Goal: Information Seeking & Learning: Learn about a topic

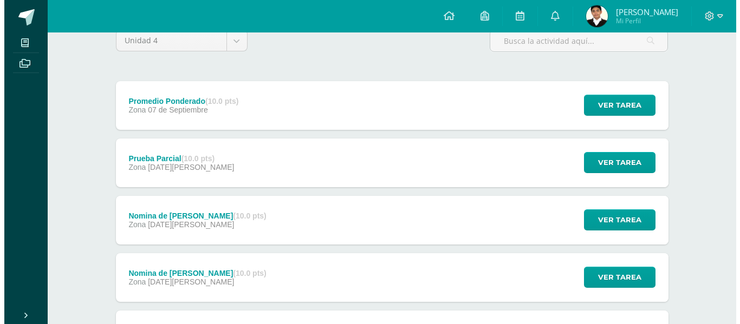
scroll to position [209, 0]
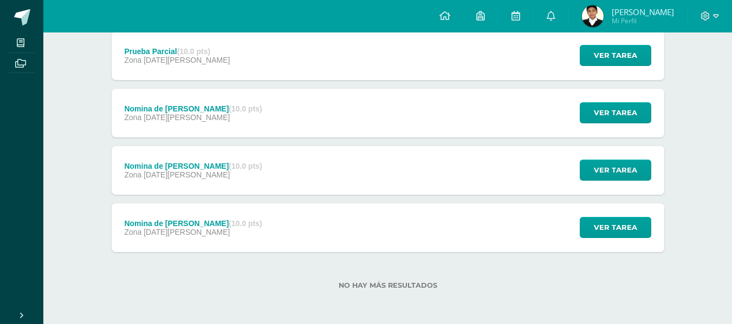
click at [187, 230] on span "16 de Agosto" at bounding box center [187, 232] width 86 height 9
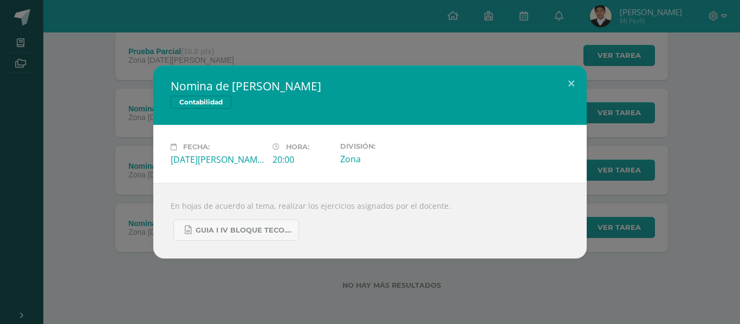
click at [123, 183] on div "Nomina de Sueldos Contabilidad Fecha: Sábado 16 de Agosto Hora: 20:00 División:…" at bounding box center [369, 162] width 731 height 193
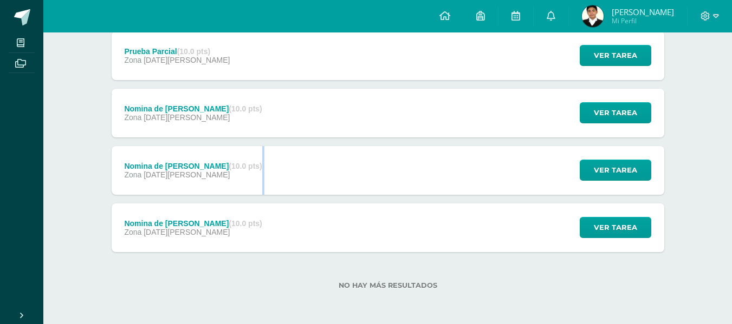
click at [217, 176] on div "Zona 22 de Agosto" at bounding box center [193, 175] width 138 height 9
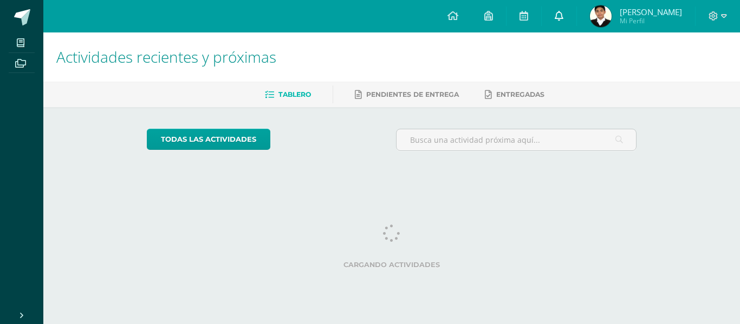
click at [576, 27] on link at bounding box center [559, 16] width 35 height 32
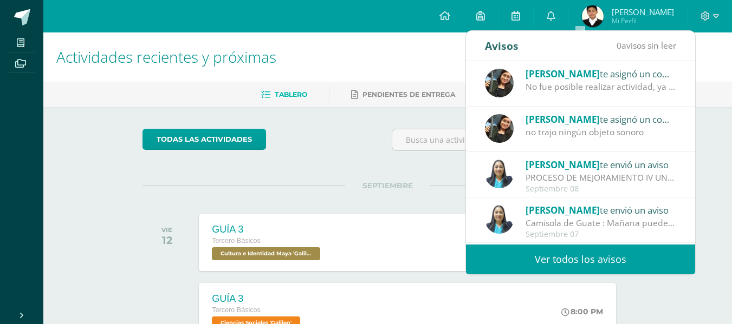
click at [396, 66] on h1 "Actividades recientes y próximas" at bounding box center [387, 56] width 662 height 49
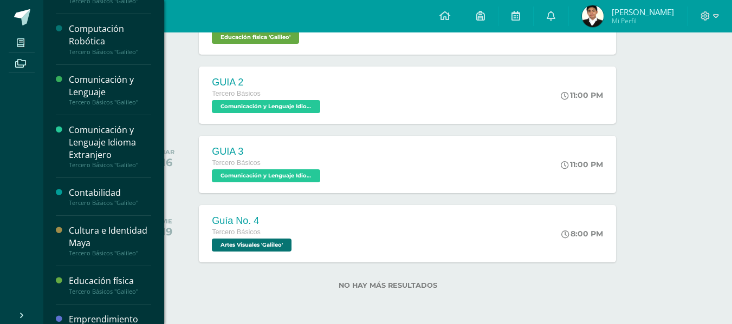
scroll to position [45, 0]
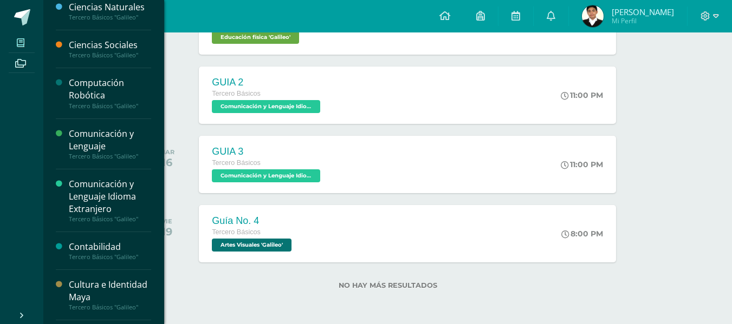
click at [16, 47] on span at bounding box center [21, 42] width 24 height 15
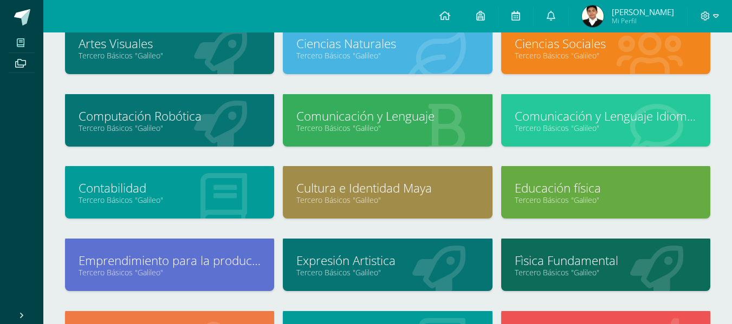
scroll to position [162, 0]
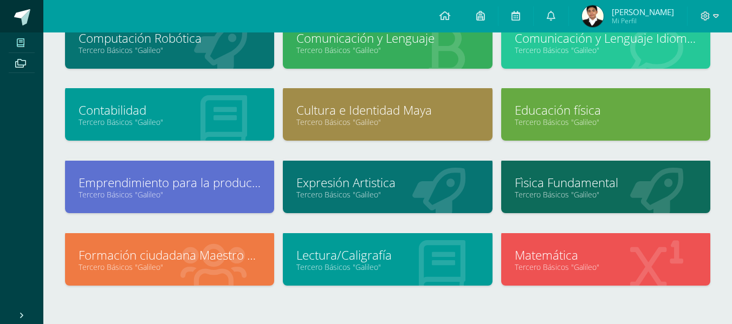
click at [12, 8] on link at bounding box center [21, 16] width 43 height 32
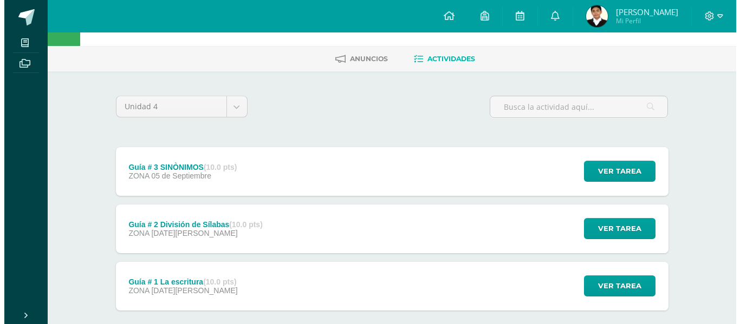
scroll to position [94, 0]
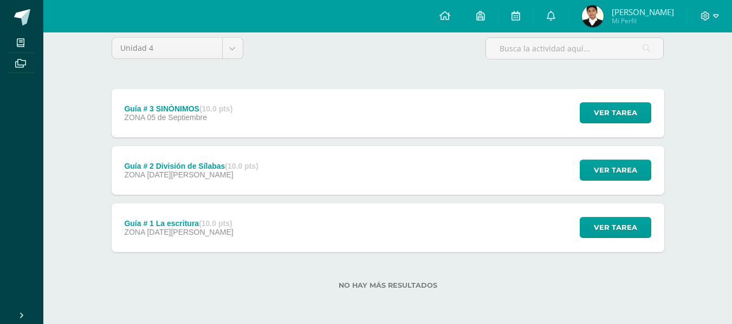
click at [396, 195] on div "Guía # 3 SINÒNIMOS (10.0 pts) ZONA 05 de Septiembre Ver tarea Guía # 3 SINÒNIMO…" at bounding box center [388, 171] width 552 height 164
click at [396, 214] on div "Guía # 1 La escritura (10.0 pts) ZONA 18 de Agosto Ver tarea Guía # 1 La escrit…" at bounding box center [388, 228] width 552 height 49
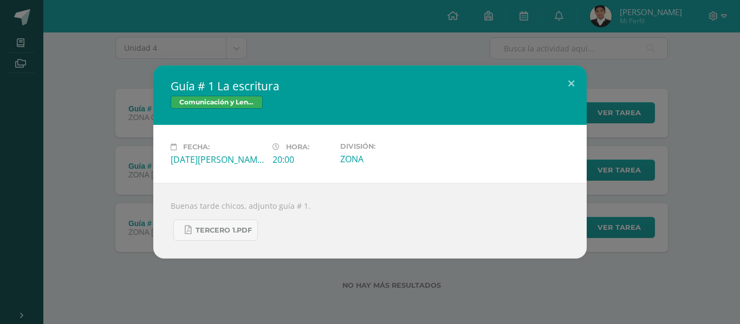
drag, startPoint x: 88, startPoint y: 196, endPoint x: 100, endPoint y: 197, distance: 12.5
click at [88, 196] on div "Guía # 1 La escritura Comunicación y Lenguaje Fecha: Lunes 18 de Agosto Hora: 2…" at bounding box center [369, 162] width 731 height 193
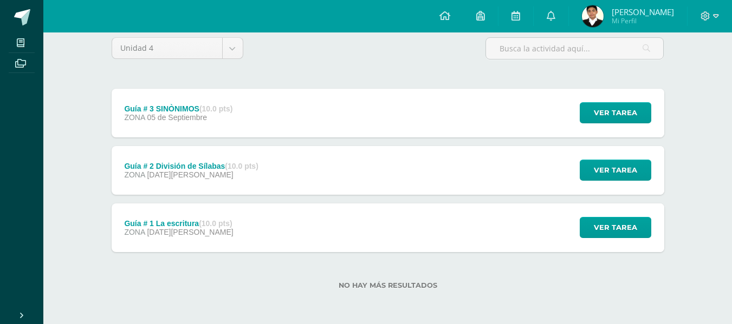
click at [277, 184] on div "Guía # 2 División de Sílabas (10.0 pts) ZONA 29 de Agosto Ver tarea Guía # 2 Di…" at bounding box center [388, 170] width 552 height 49
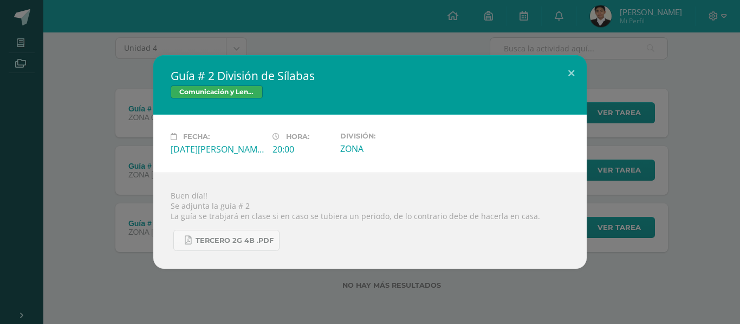
click at [140, 63] on div "Guía # 2 División de Sílabas Comunicación y Lenguaje Fecha: Viernes 29 de Agost…" at bounding box center [369, 162] width 731 height 214
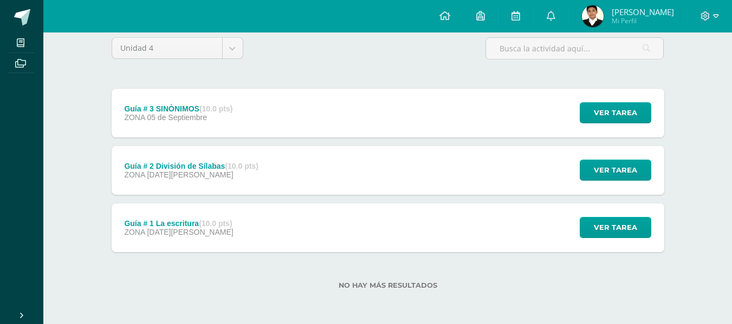
click at [211, 110] on strong "(10.0 pts)" at bounding box center [215, 109] width 33 height 9
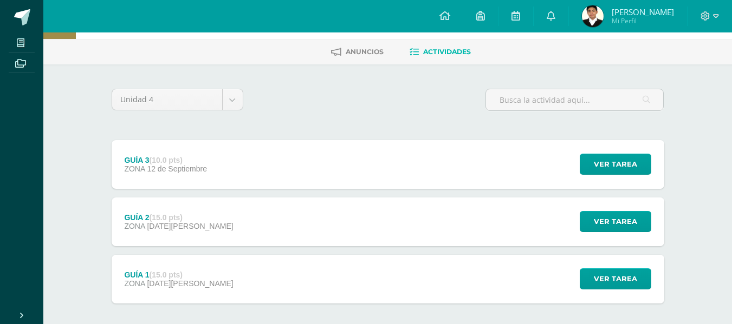
scroll to position [94, 0]
